Goal: Navigation & Orientation: Find specific page/section

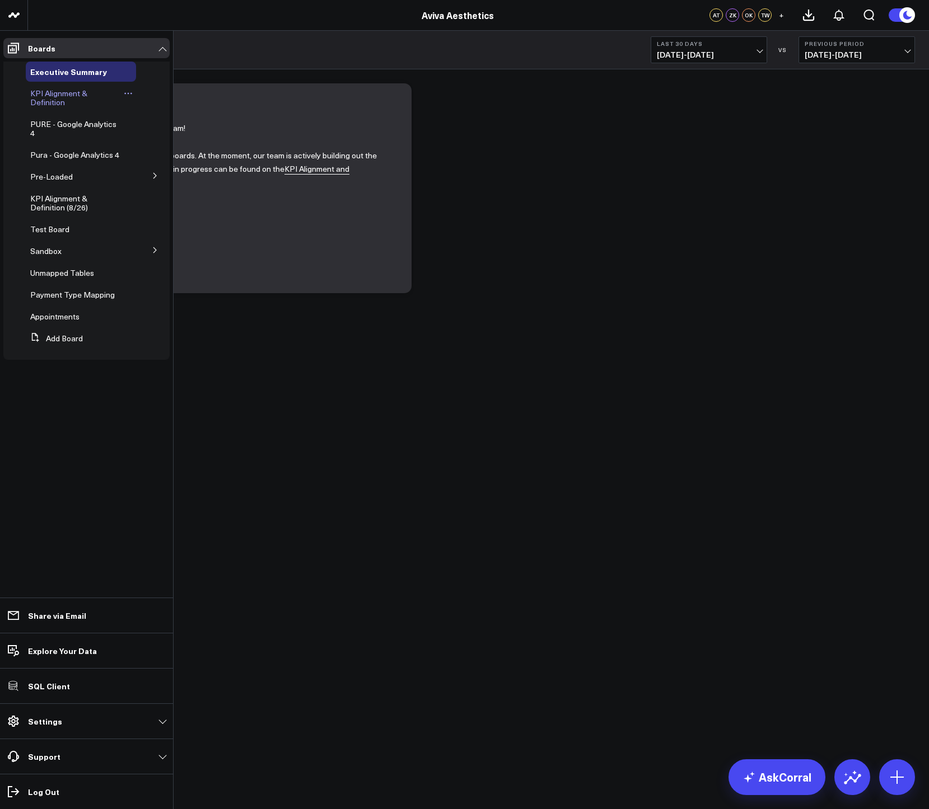
click at [38, 92] on span "KPI Alignment & Definition" at bounding box center [58, 98] width 57 height 20
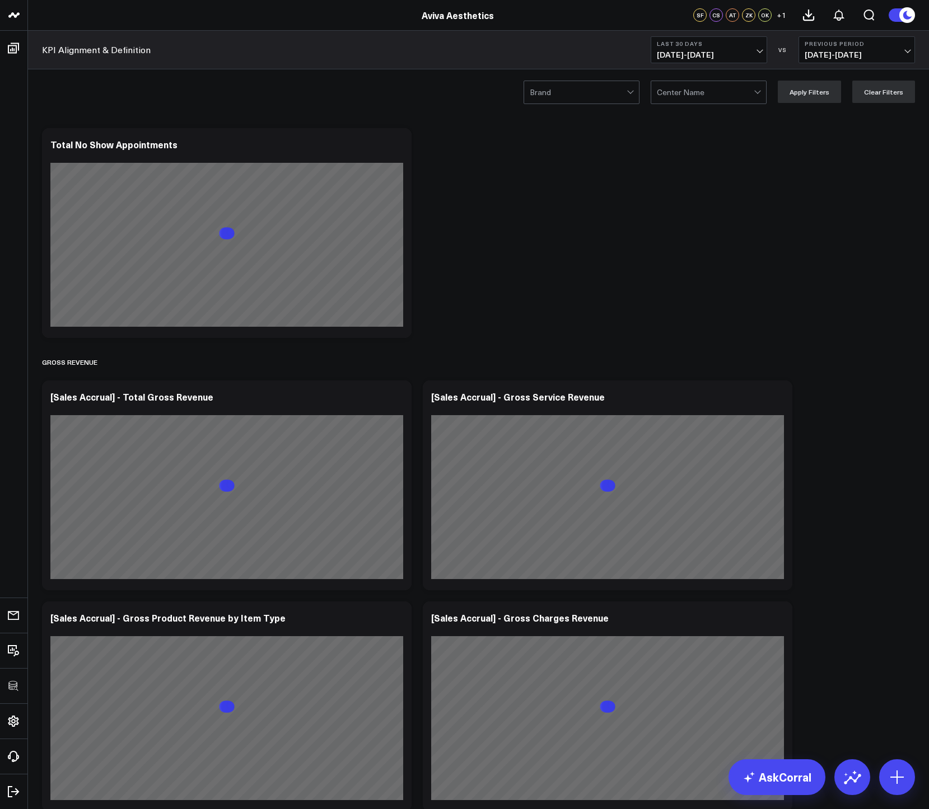
click at [600, 100] on div at bounding box center [578, 92] width 97 height 22
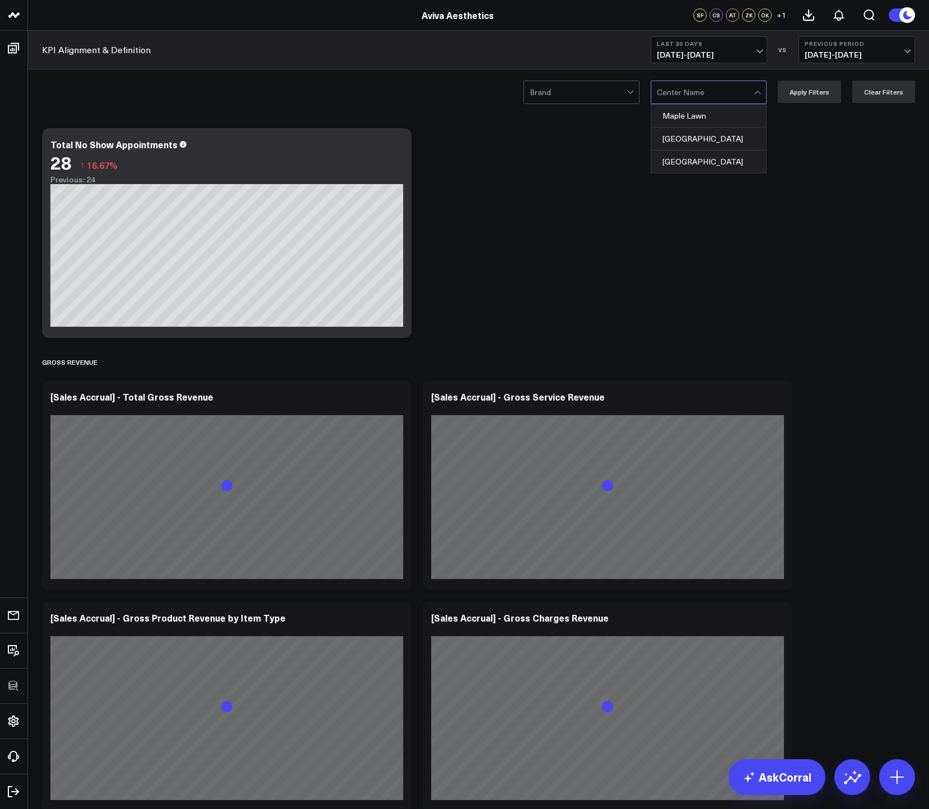
click at [678, 99] on div at bounding box center [705, 92] width 97 height 22
click at [612, 106] on div "Brand Maple Lawn, 1 of 3. 3 results available. Use Up and Down to choose option…" at bounding box center [478, 91] width 901 height 45
click at [614, 99] on div at bounding box center [578, 92] width 97 height 22
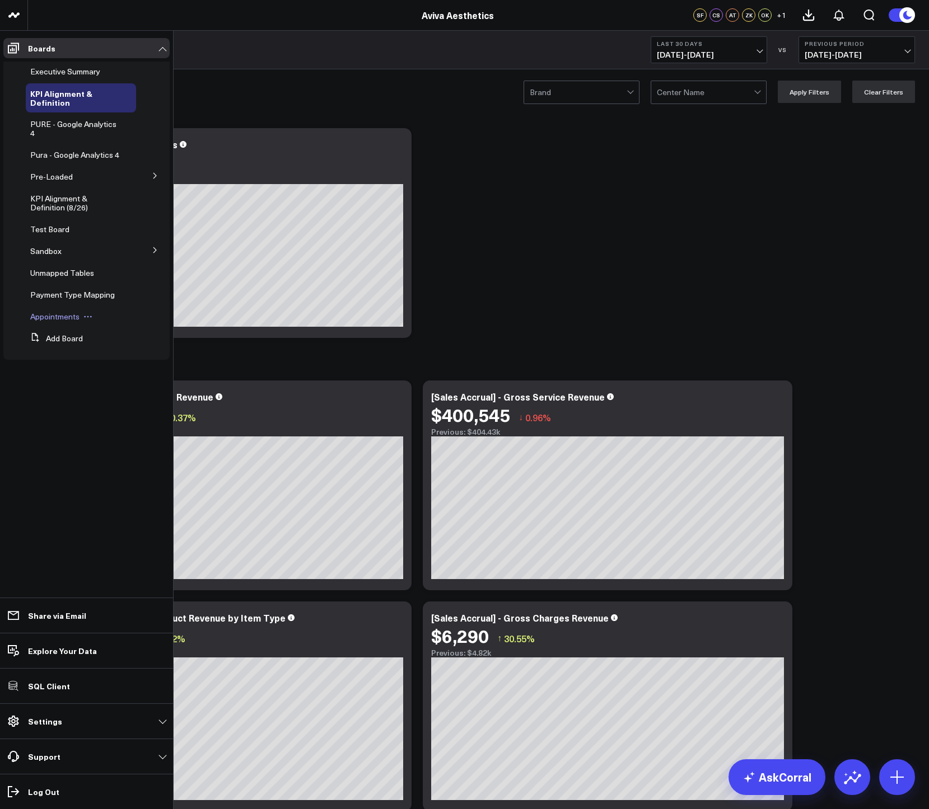
click at [55, 315] on span "Appointments" at bounding box center [54, 316] width 49 height 11
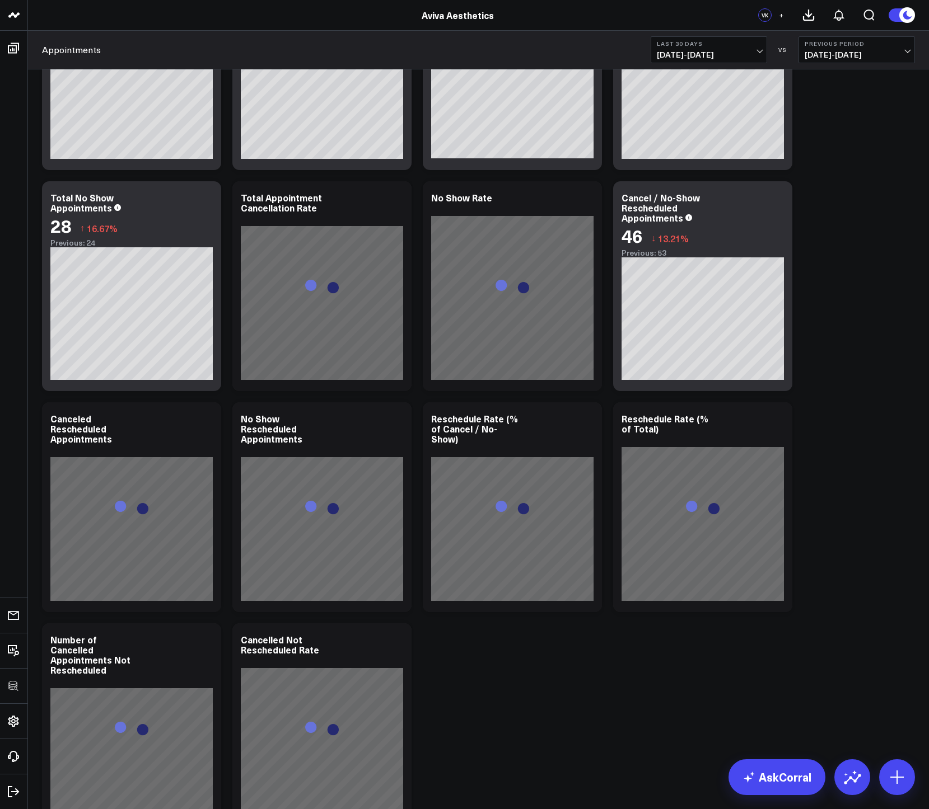
scroll to position [882, 0]
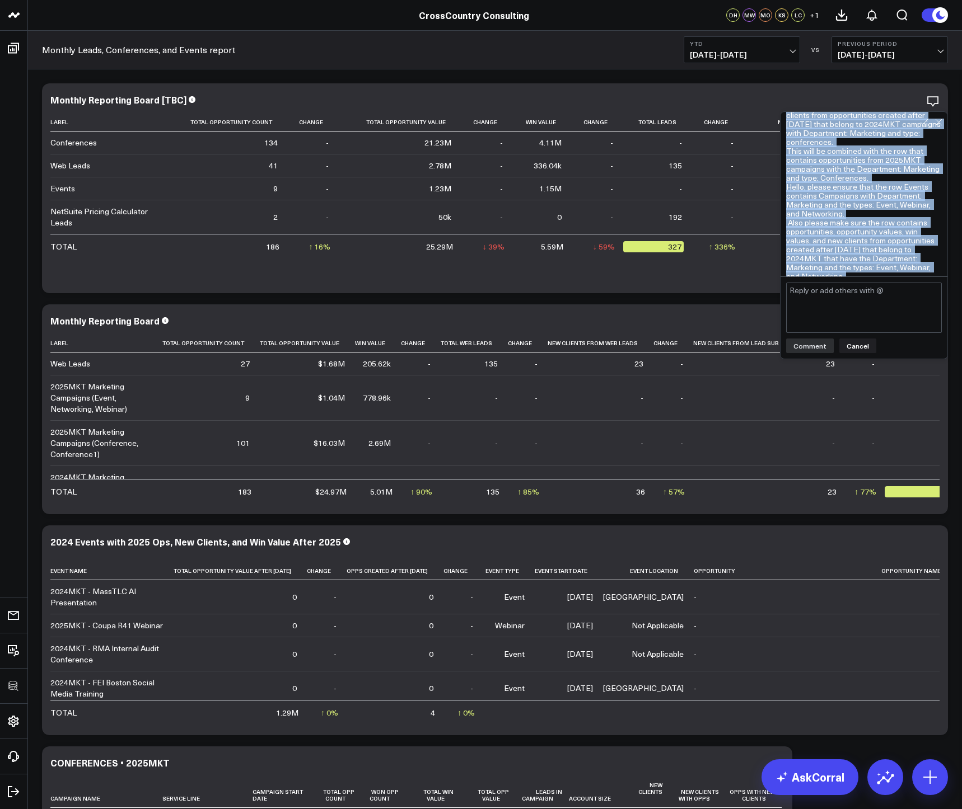
scroll to position [218, 0]
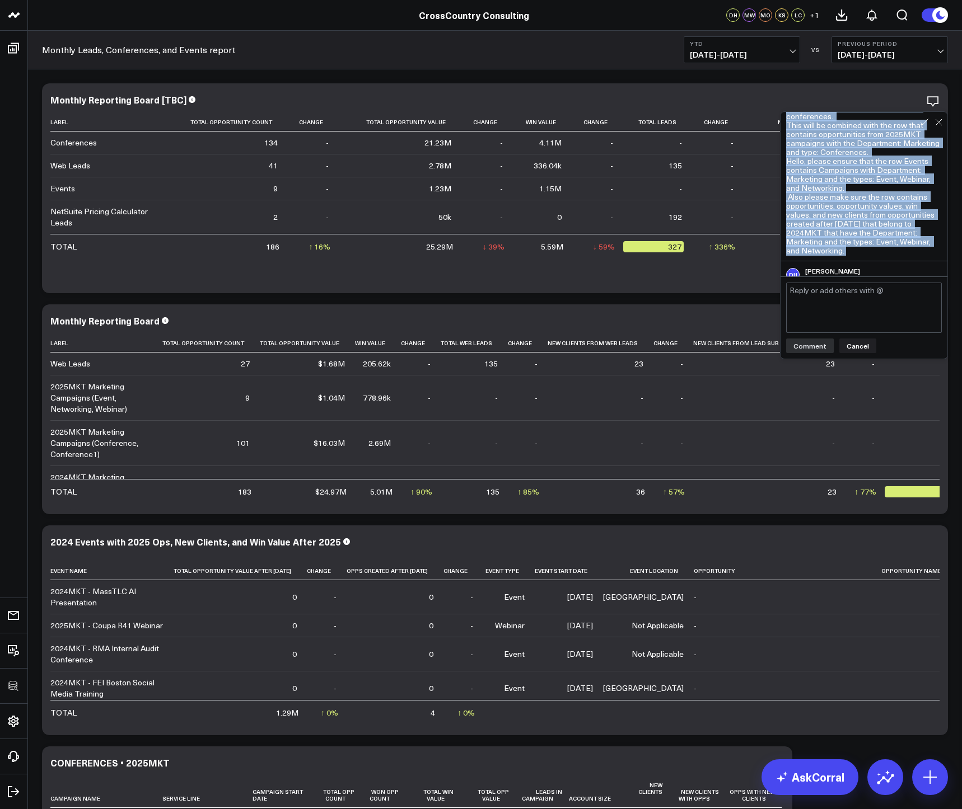
drag, startPoint x: 788, startPoint y: 151, endPoint x: 873, endPoint y: 242, distance: 125.1
click at [873, 242] on div "Hello, please ensure that the row Conferences contains opportunities, opportuni…" at bounding box center [864, 156] width 156 height 197
copy div "Hello, please ensure that the row Conferences contains opportunities, opportuni…"
